Goal: Navigation & Orientation: Go to known website

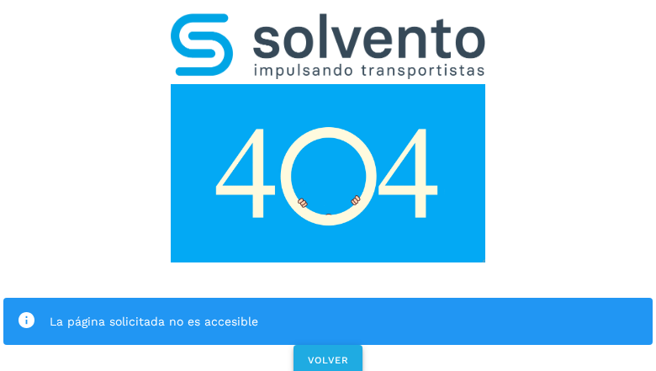
click at [327, 354] on span "VOLVER" at bounding box center [328, 360] width 42 height 12
click at [328, 185] on div "La página solicitada no es accesible VOLVER" at bounding box center [328, 189] width 656 height 378
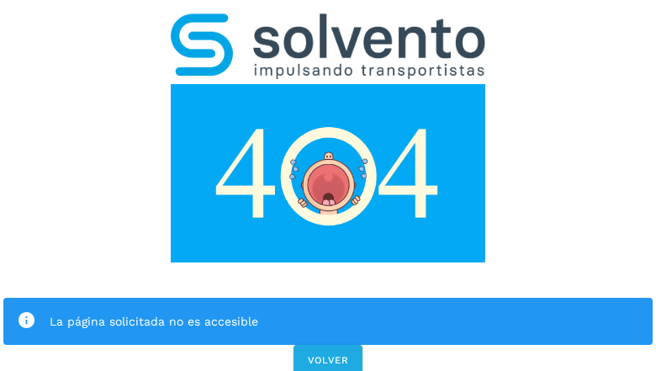
click at [328, 185] on div "La página solicitada no es accesible VOLVER" at bounding box center [328, 189] width 656 height 378
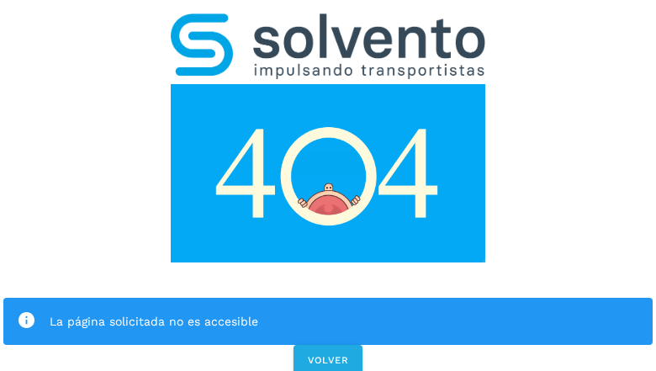
click at [328, 185] on div "La página solicitada no es accesible VOLVER" at bounding box center [328, 189] width 656 height 378
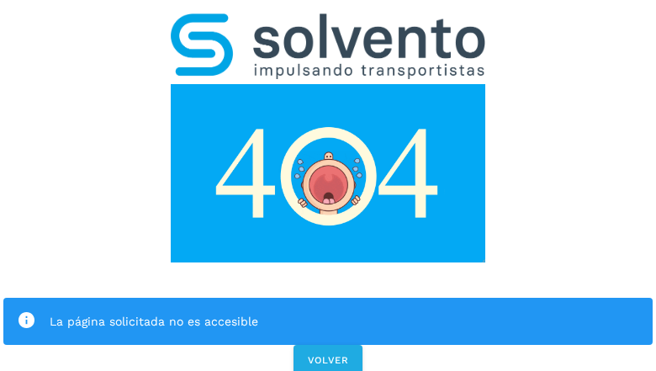
click at [328, 298] on div "La página solicitada no es accesible" at bounding box center [327, 321] width 649 height 47
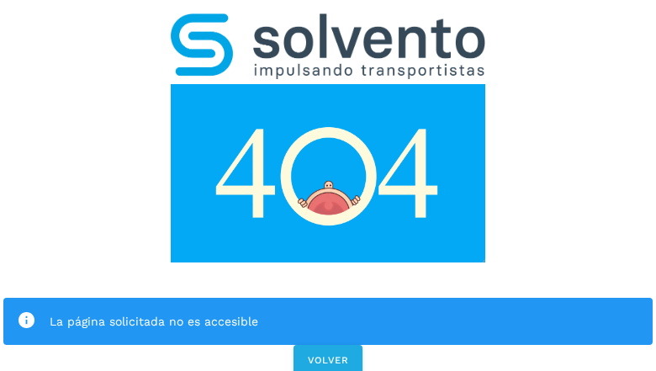
click at [328, 84] on img at bounding box center [328, 173] width 315 height 178
click at [328, 22] on img at bounding box center [328, 46] width 315 height 66
click at [328, 84] on img at bounding box center [328, 173] width 315 height 178
click at [328, 311] on div "La página solicitada no es accesible" at bounding box center [345, 321] width 590 height 20
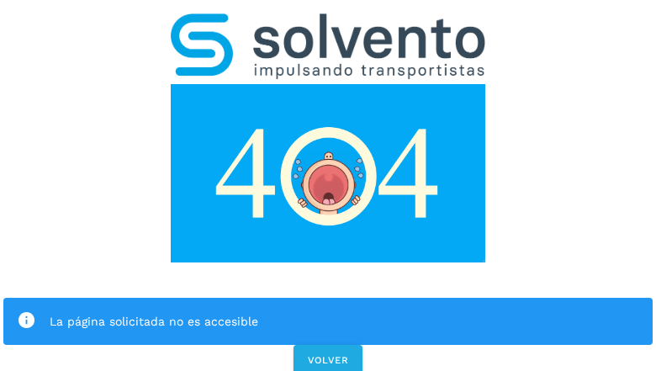
click at [328, 311] on div "La página solicitada no es accesible" at bounding box center [345, 321] width 590 height 20
click at [26, 311] on icon at bounding box center [26, 320] width 19 height 19
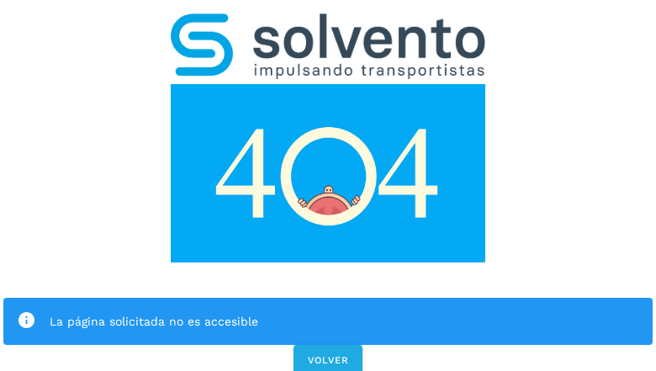
click at [344, 311] on div "La página solicitada no es accesible" at bounding box center [345, 321] width 590 height 20
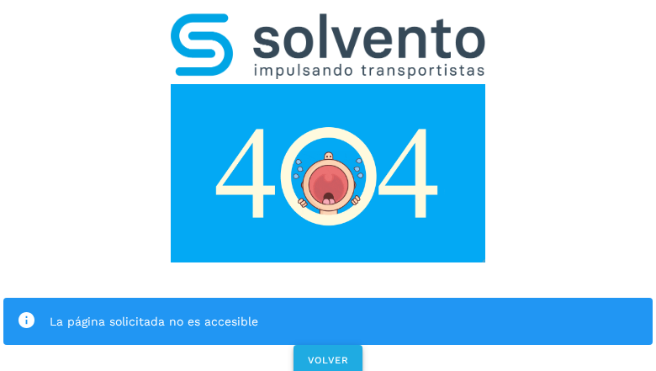
click at [328, 354] on span "VOLVER" at bounding box center [328, 360] width 42 height 12
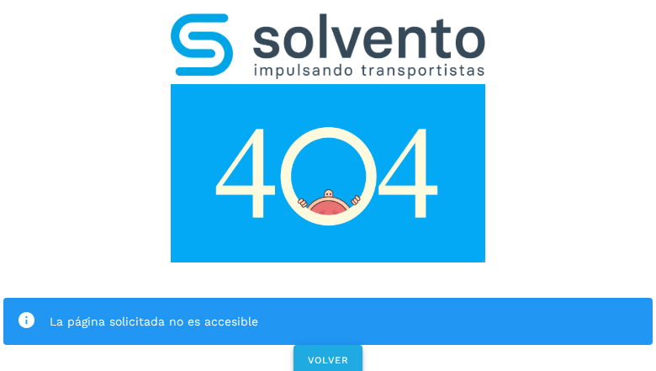
click at [327, 354] on span "VOLVER" at bounding box center [328, 360] width 42 height 12
click at [328, 185] on div "La página solicitada no es accesible VOLVER" at bounding box center [328, 189] width 656 height 378
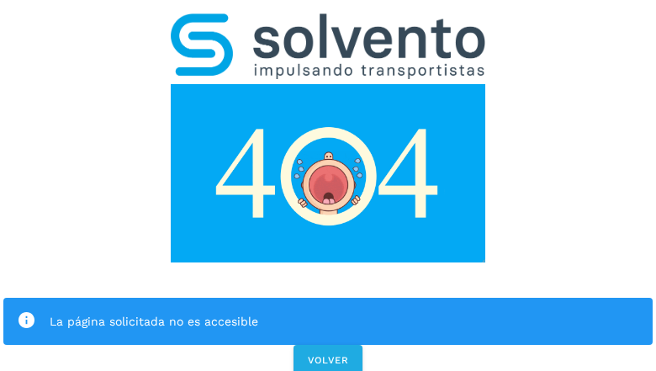
click at [328, 185] on div "La página solicitada no es accesible VOLVER" at bounding box center [328, 189] width 656 height 378
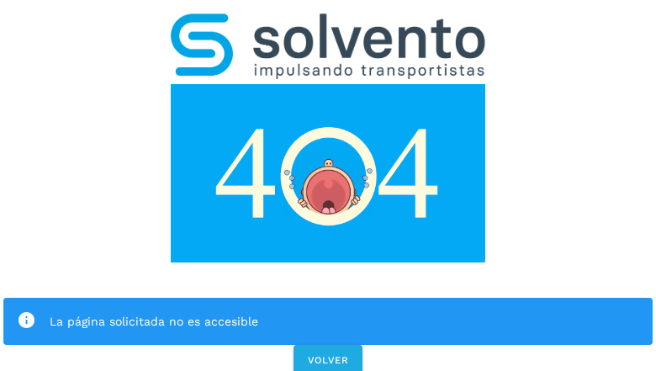
click at [328, 185] on div "La página solicitada no es accesible VOLVER" at bounding box center [328, 189] width 656 height 378
click at [328, 298] on div "La página solicitada no es accesible" at bounding box center [327, 321] width 649 height 47
click at [328, 84] on img at bounding box center [328, 173] width 315 height 178
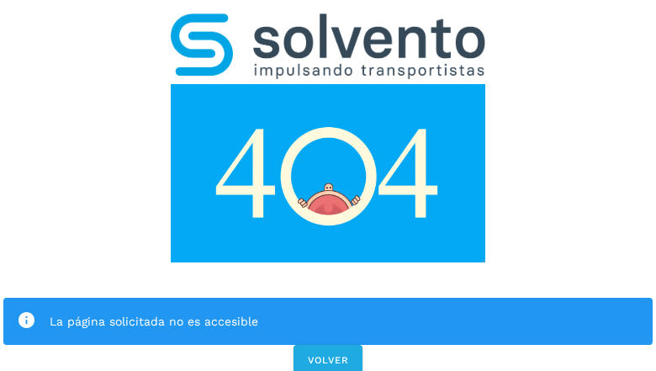
click at [328, 22] on img at bounding box center [328, 46] width 315 height 66
click at [328, 84] on img at bounding box center [328, 173] width 315 height 178
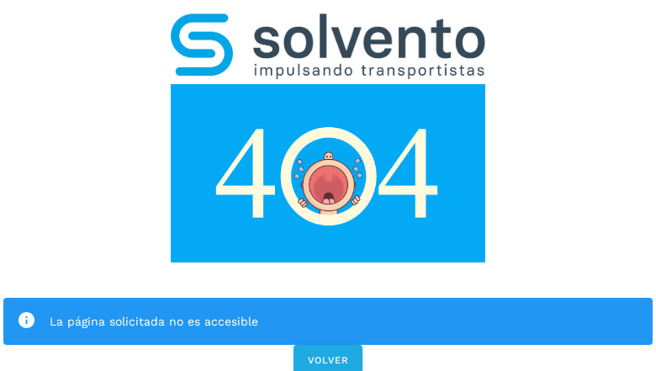
click at [328, 311] on div "La página solicitada no es accesible" at bounding box center [345, 321] width 590 height 20
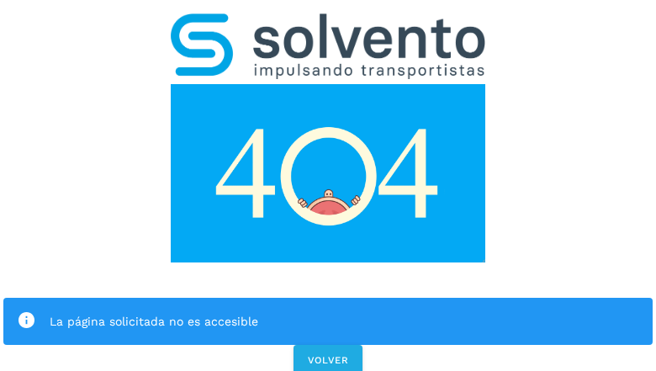
click at [26, 311] on icon at bounding box center [26, 320] width 19 height 19
click at [344, 311] on div "La página solicitada no es accesible" at bounding box center [345, 321] width 590 height 20
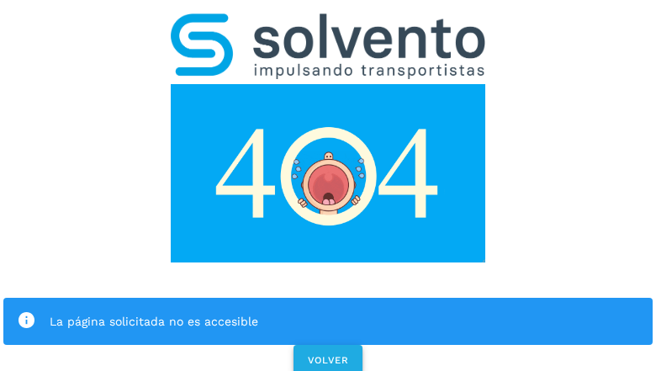
click at [328, 354] on span "VOLVER" at bounding box center [328, 360] width 42 height 12
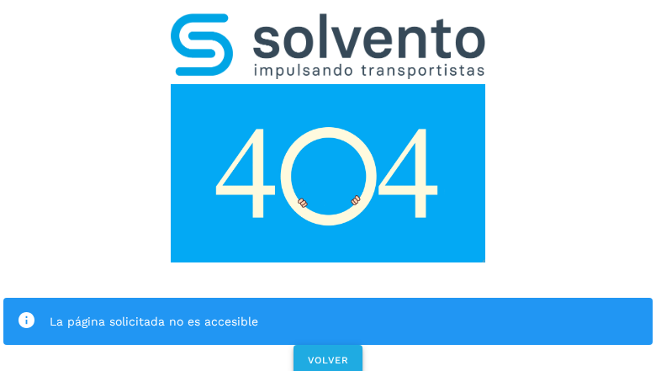
click at [327, 354] on span "VOLVER" at bounding box center [328, 360] width 42 height 12
click at [328, 185] on div "La página solicitada no es accesible VOLVER" at bounding box center [328, 189] width 656 height 378
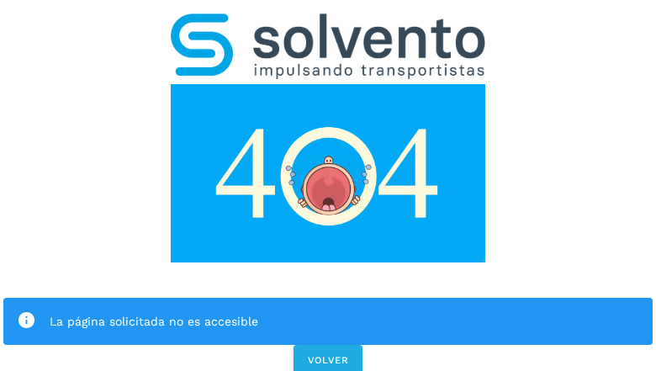
click at [328, 185] on div "La página solicitada no es accesible VOLVER" at bounding box center [328, 189] width 656 height 378
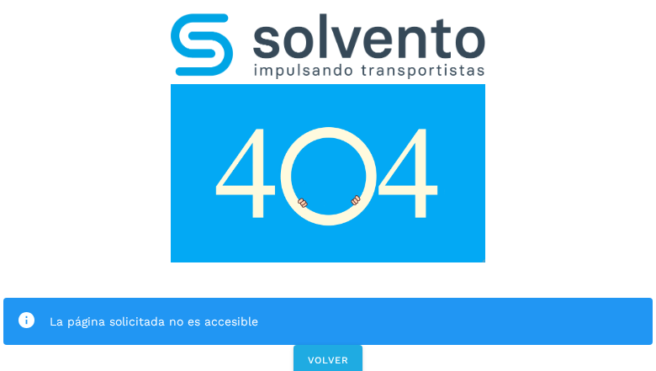
click at [328, 185] on div "La página solicitada no es accesible VOLVER" at bounding box center [328, 189] width 656 height 378
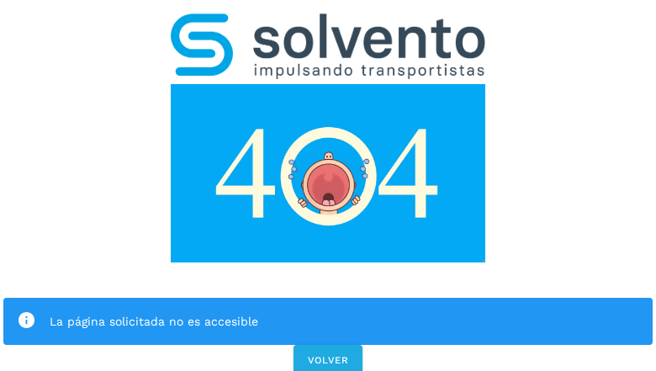
click at [328, 298] on div "La página solicitada no es accesible" at bounding box center [327, 321] width 649 height 47
click at [328, 84] on img at bounding box center [328, 173] width 315 height 178
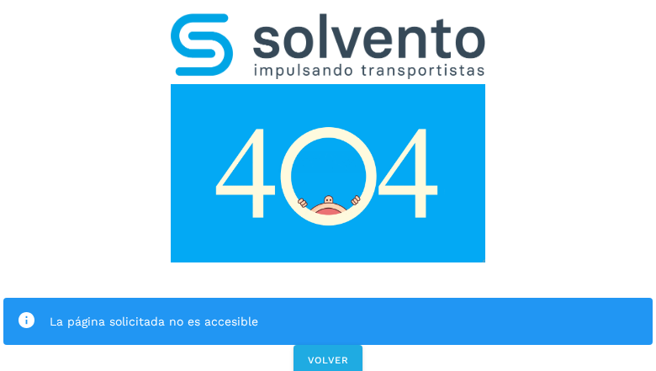
click at [328, 84] on img at bounding box center [328, 173] width 315 height 178
click at [328, 22] on img at bounding box center [328, 46] width 315 height 66
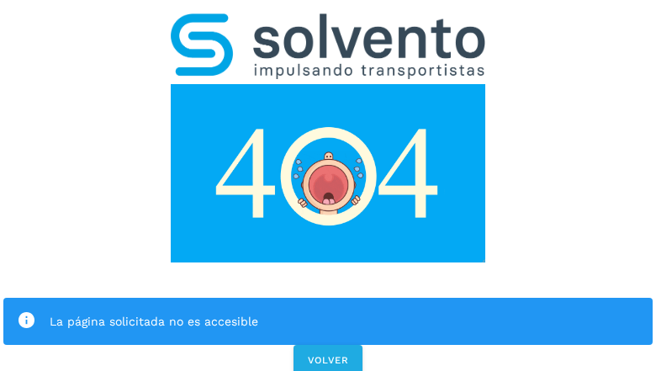
click at [328, 84] on img at bounding box center [328, 173] width 315 height 178
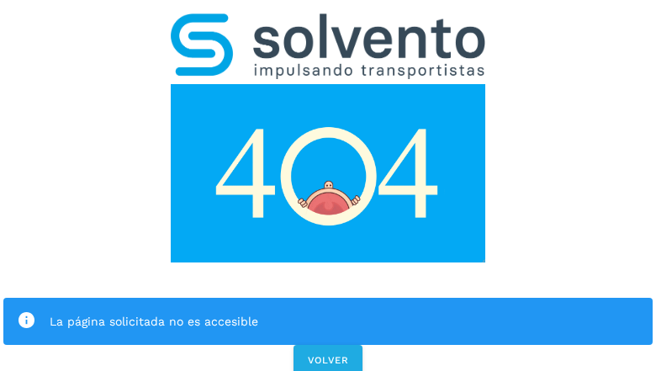
click at [328, 311] on div "La página solicitada no es accesible" at bounding box center [345, 321] width 590 height 20
click at [26, 311] on icon at bounding box center [26, 320] width 19 height 19
click at [344, 311] on div "La página solicitada no es accesible" at bounding box center [345, 321] width 590 height 20
click at [328, 354] on span "VOLVER" at bounding box center [328, 360] width 42 height 12
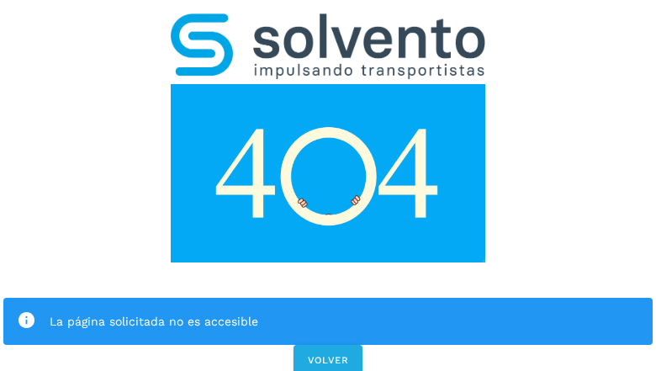
click at [328, 185] on div "La página solicitada no es accesible VOLVER" at bounding box center [328, 189] width 656 height 378
click at [328, 298] on div "La página solicitada no es accesible" at bounding box center [327, 321] width 649 height 47
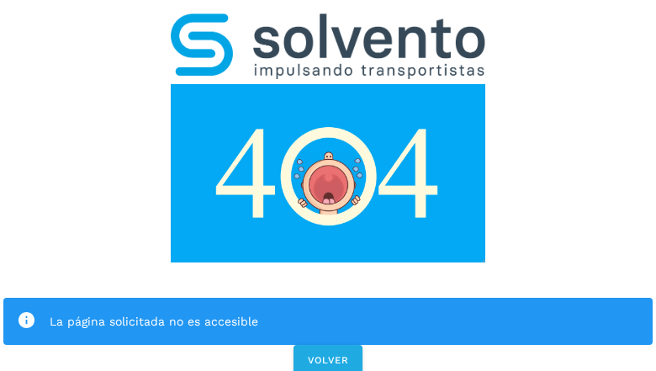
click at [328, 84] on img at bounding box center [328, 173] width 315 height 178
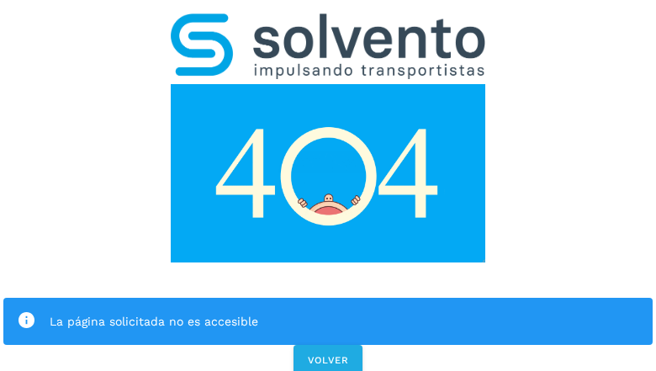
click at [328, 22] on img at bounding box center [328, 46] width 315 height 66
click at [328, 84] on img at bounding box center [328, 173] width 315 height 178
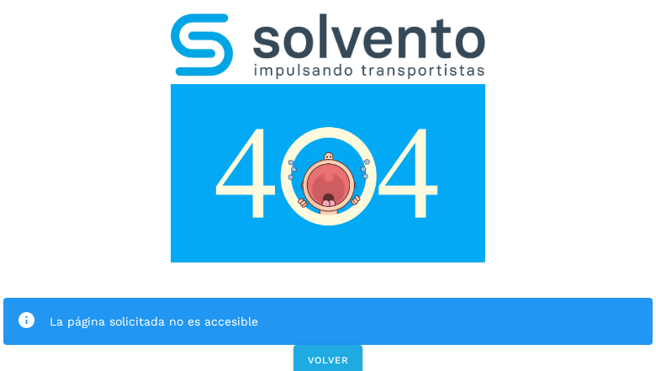
click at [328, 311] on div "La página solicitada no es accesible" at bounding box center [345, 321] width 590 height 20
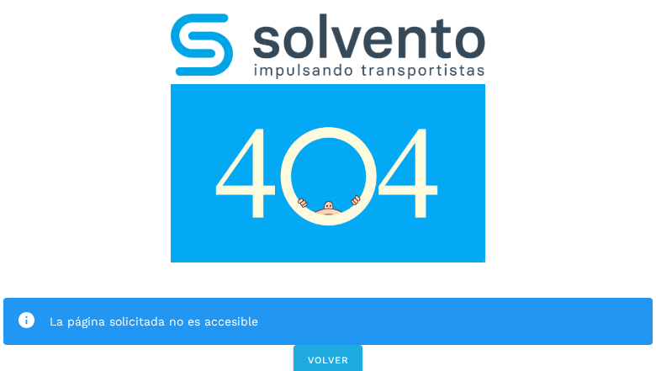
click at [26, 311] on icon at bounding box center [26, 320] width 19 height 19
click at [344, 311] on div "La página solicitada no es accesible" at bounding box center [345, 321] width 590 height 20
click at [328, 354] on span "VOLVER" at bounding box center [328, 360] width 42 height 12
click at [327, 354] on span "VOLVER" at bounding box center [328, 360] width 42 height 12
click at [328, 185] on div "La página solicitada no es accesible VOLVER" at bounding box center [328, 189] width 656 height 378
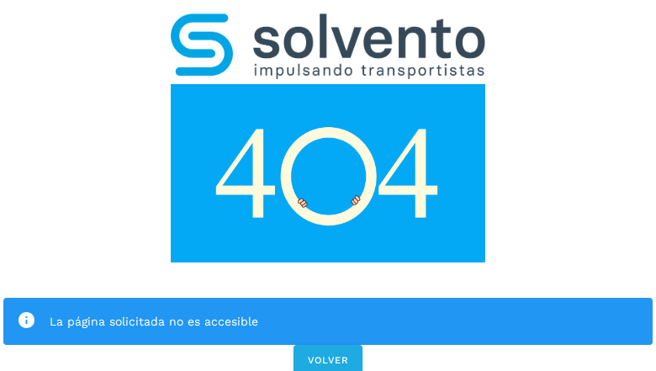
click at [328, 185] on div "La página solicitada no es accesible VOLVER" at bounding box center [328, 189] width 656 height 378
click at [328, 298] on div "La página solicitada no es accesible" at bounding box center [327, 321] width 649 height 47
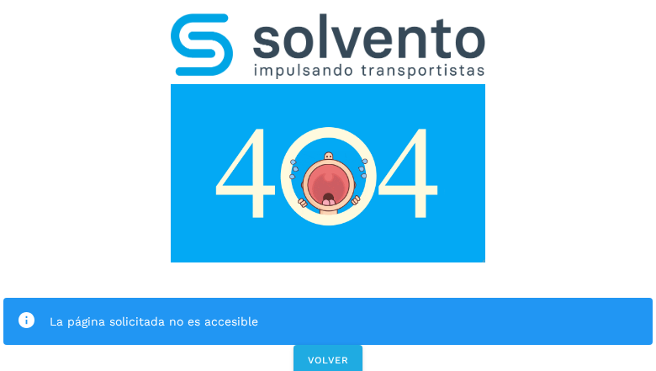
click at [328, 84] on img at bounding box center [328, 173] width 315 height 178
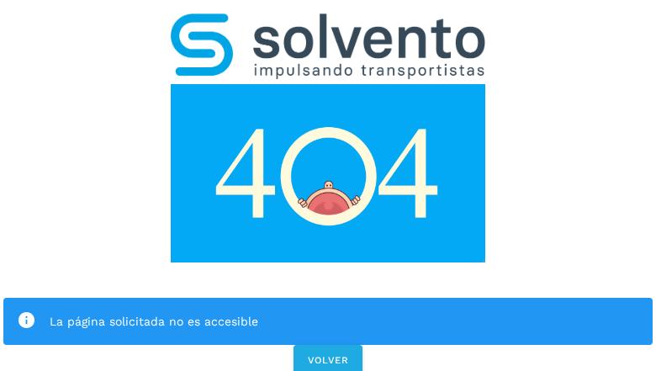
click at [328, 22] on img at bounding box center [328, 46] width 315 height 66
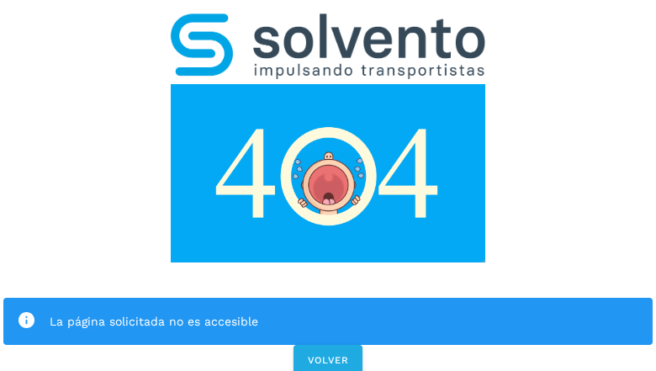
click at [328, 84] on img at bounding box center [328, 173] width 315 height 178
click at [328, 311] on div "La página solicitada no es accesible" at bounding box center [345, 321] width 590 height 20
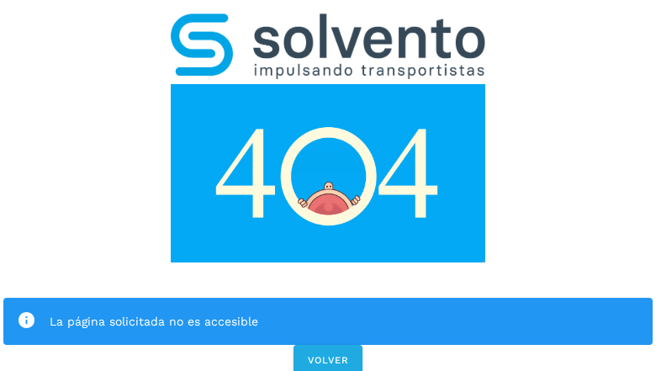
click at [328, 311] on div "La página solicitada no es accesible" at bounding box center [345, 321] width 590 height 20
click at [26, 311] on icon at bounding box center [26, 320] width 19 height 19
click at [344, 311] on div "La página solicitada no es accesible" at bounding box center [345, 321] width 590 height 20
click at [328, 354] on span "VOLVER" at bounding box center [328, 360] width 42 height 12
click at [328, 185] on div "La página solicitada no es accesible VOLVER" at bounding box center [328, 189] width 656 height 378
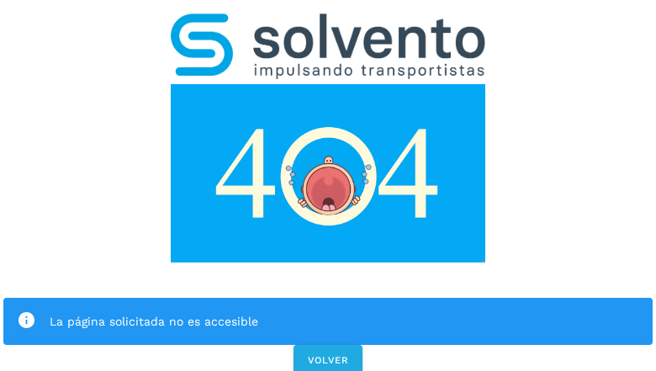
click at [328, 185] on div "La página solicitada no es accesible VOLVER" at bounding box center [328, 189] width 656 height 378
click at [328, 298] on div "La página solicitada no es accesible" at bounding box center [327, 321] width 649 height 47
click at [328, 84] on img at bounding box center [328, 173] width 315 height 178
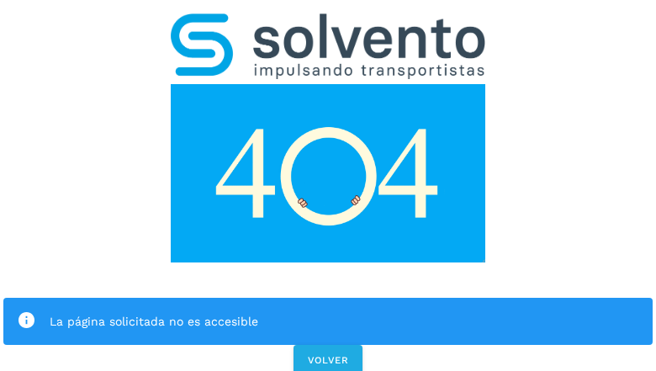
click at [328, 22] on img at bounding box center [328, 46] width 315 height 66
click at [328, 84] on img at bounding box center [328, 173] width 315 height 178
click at [328, 311] on div "La página solicitada no es accesible" at bounding box center [345, 321] width 590 height 20
click at [26, 311] on icon at bounding box center [26, 320] width 19 height 19
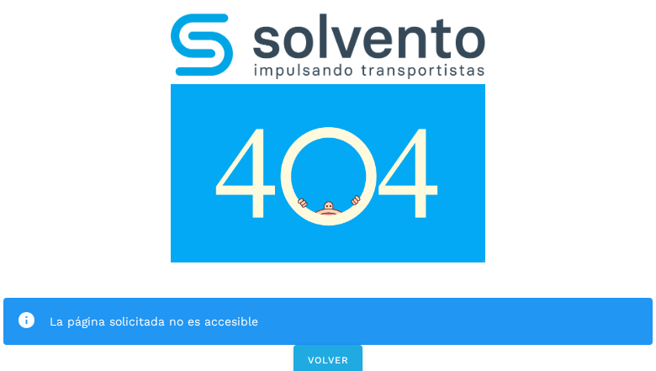
click at [344, 311] on div "La página solicitada no es accesible" at bounding box center [345, 321] width 590 height 20
click at [328, 354] on span "VOLVER" at bounding box center [328, 360] width 42 height 12
click at [327, 354] on span "VOLVER" at bounding box center [328, 360] width 42 height 12
click at [328, 185] on div "La página solicitada no es accesible VOLVER" at bounding box center [328, 189] width 656 height 378
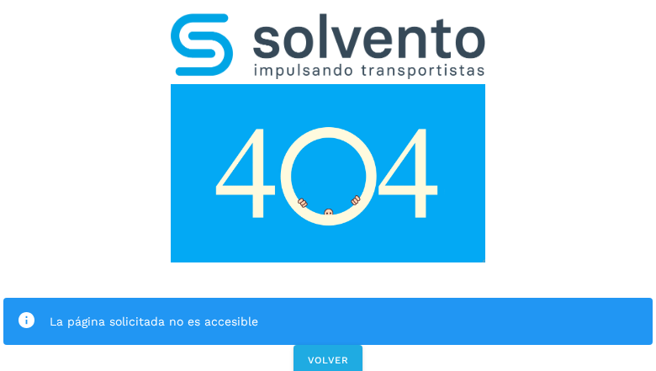
click at [328, 185] on div "La página solicitada no es accesible VOLVER" at bounding box center [328, 189] width 656 height 378
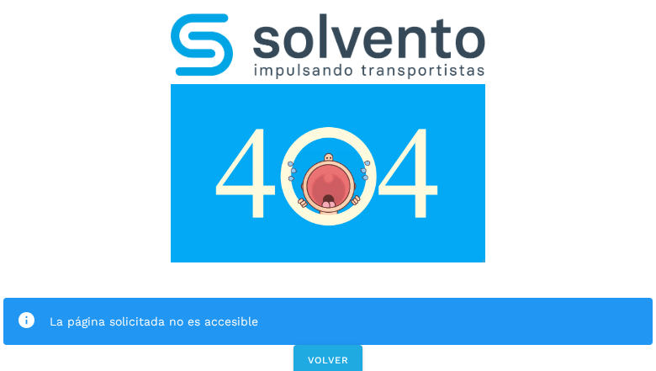
click at [328, 185] on div "La página solicitada no es accesible VOLVER" at bounding box center [328, 189] width 656 height 378
click at [328, 298] on div "La página solicitada no es accesible" at bounding box center [327, 321] width 649 height 47
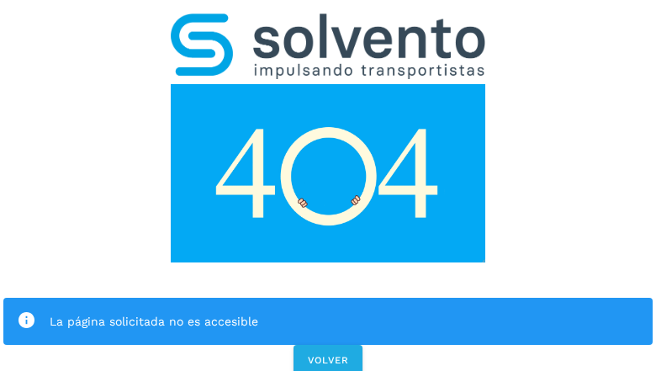
click at [328, 84] on img at bounding box center [328, 173] width 315 height 178
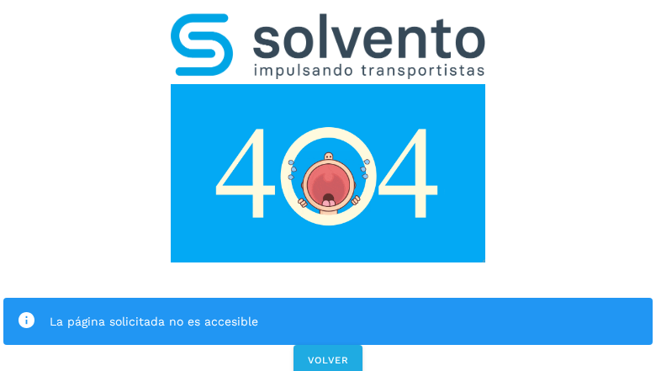
click at [328, 22] on img at bounding box center [328, 46] width 315 height 66
click at [328, 84] on img at bounding box center [328, 173] width 315 height 178
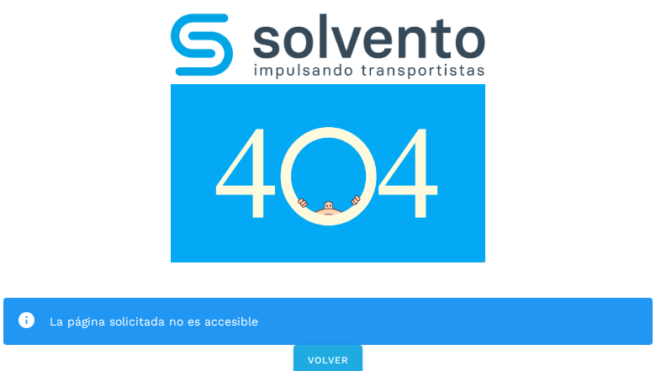
click at [328, 311] on div "La página solicitada no es accesible" at bounding box center [345, 321] width 590 height 20
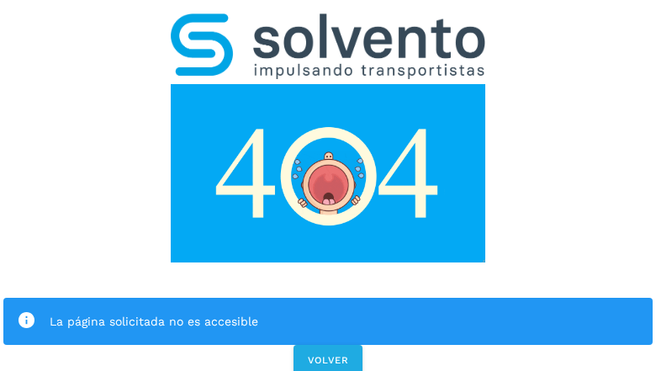
click at [26, 311] on icon at bounding box center [26, 320] width 19 height 19
click at [344, 311] on div "La página solicitada no es accesible" at bounding box center [345, 321] width 590 height 20
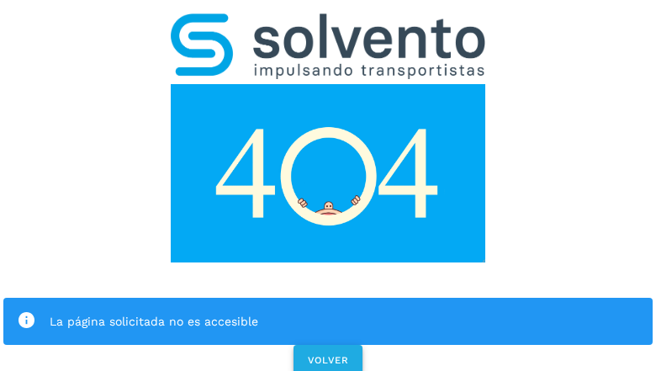
click at [328, 354] on span "VOLVER" at bounding box center [328, 360] width 42 height 12
click at [327, 354] on span "VOLVER" at bounding box center [328, 360] width 42 height 12
click at [328, 185] on div "La página solicitada no es accesible VOLVER" at bounding box center [328, 189] width 656 height 378
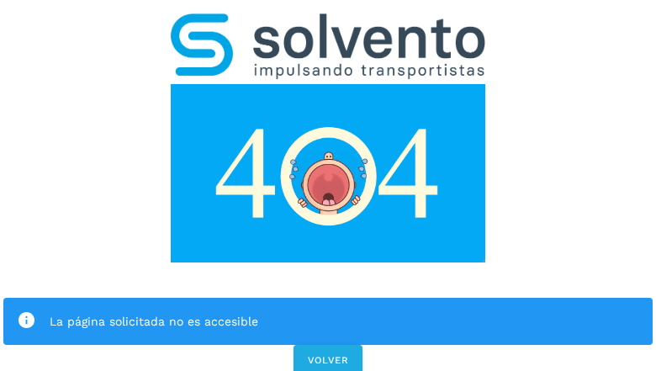
click at [328, 185] on div "La página solicitada no es accesible VOLVER" at bounding box center [328, 189] width 656 height 378
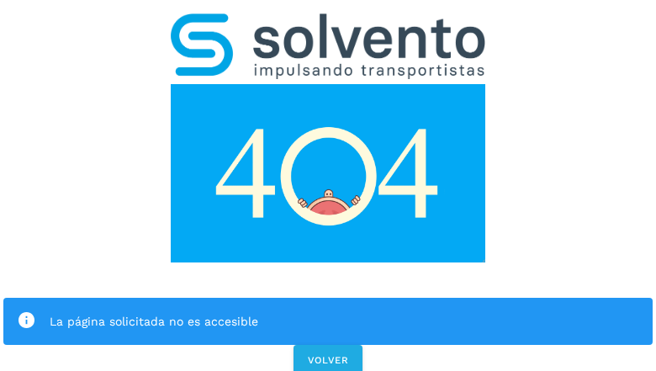
click at [328, 185] on div "La página solicitada no es accesible VOLVER" at bounding box center [328, 189] width 656 height 378
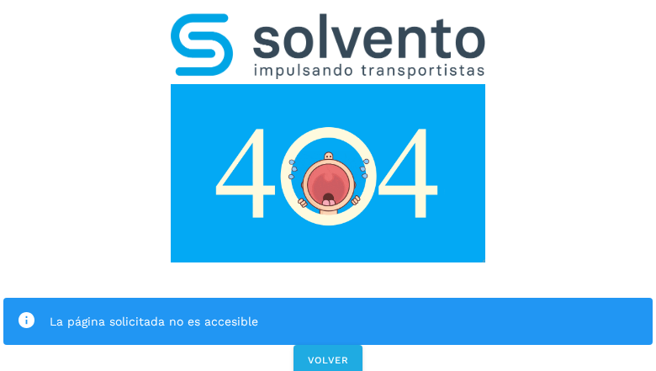
click at [328, 298] on div "La página solicitada no es accesible" at bounding box center [327, 321] width 649 height 47
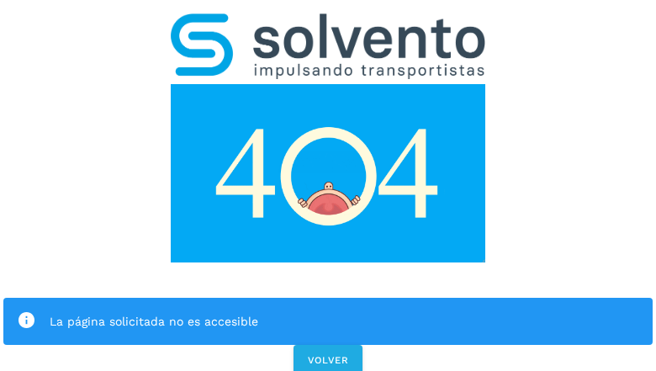
click at [328, 84] on img at bounding box center [328, 173] width 315 height 178
click at [328, 22] on img at bounding box center [328, 46] width 315 height 66
click at [328, 84] on img at bounding box center [328, 173] width 315 height 178
click at [328, 311] on div "La página solicitada no es accesible" at bounding box center [345, 321] width 590 height 20
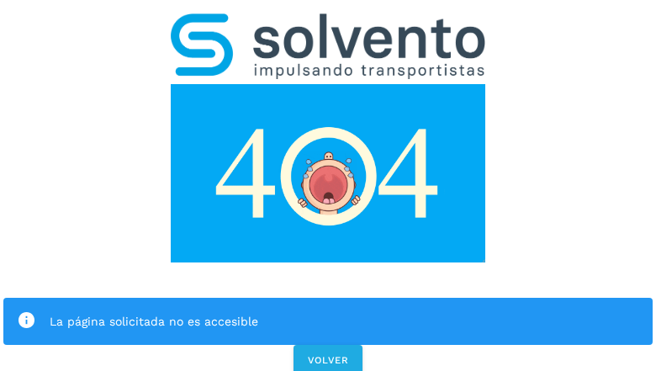
click at [328, 311] on div "La página solicitada no es accesible" at bounding box center [345, 321] width 590 height 20
click at [26, 311] on icon at bounding box center [26, 320] width 19 height 19
click at [344, 311] on div "La página solicitada no es accesible" at bounding box center [345, 321] width 590 height 20
